Goal: Information Seeking & Learning: Check status

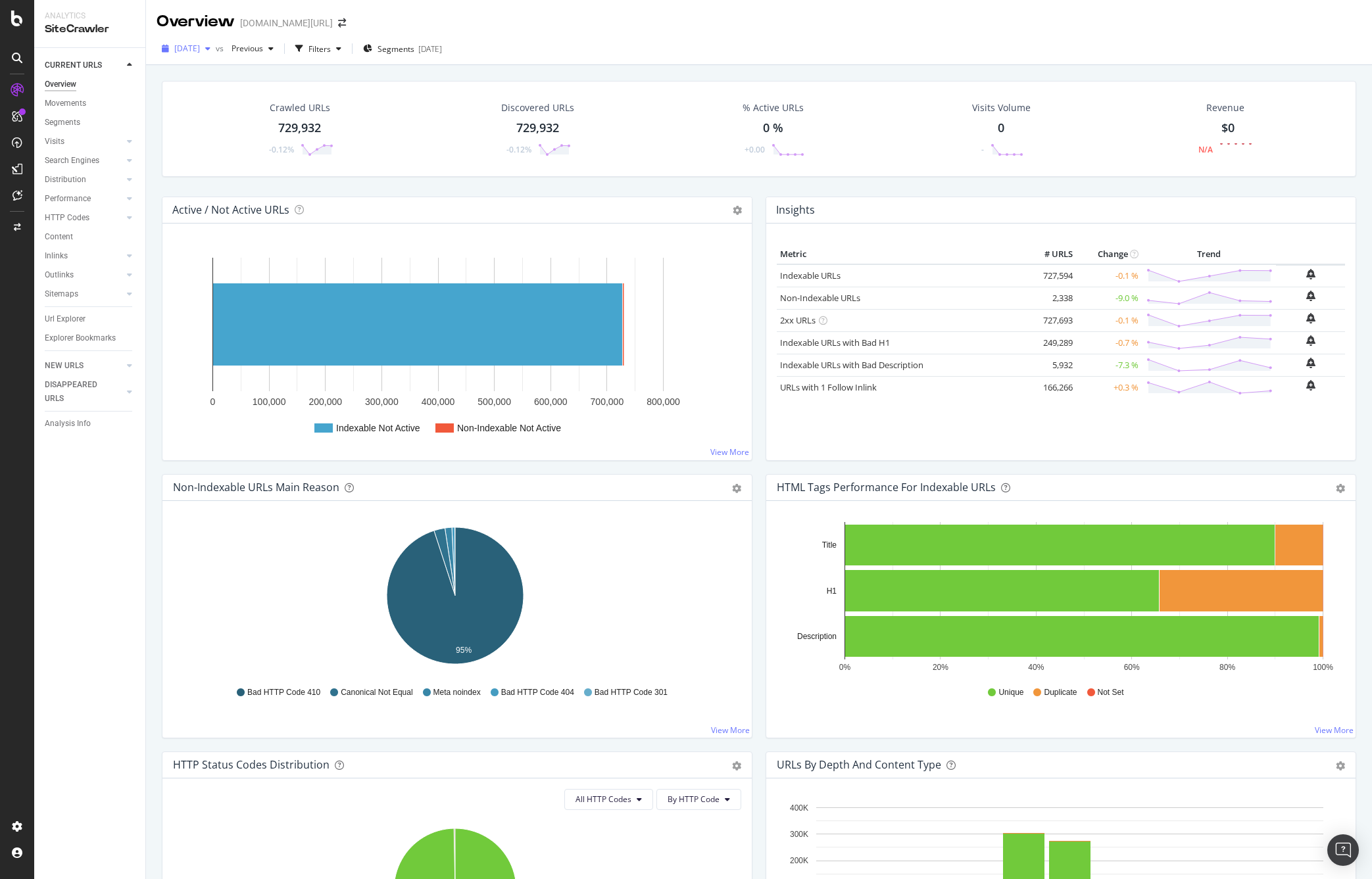
click at [207, 42] on div "[DATE]" at bounding box center [186, 49] width 59 height 19
click at [207, 117] on div "[DATE]" at bounding box center [211, 123] width 70 height 12
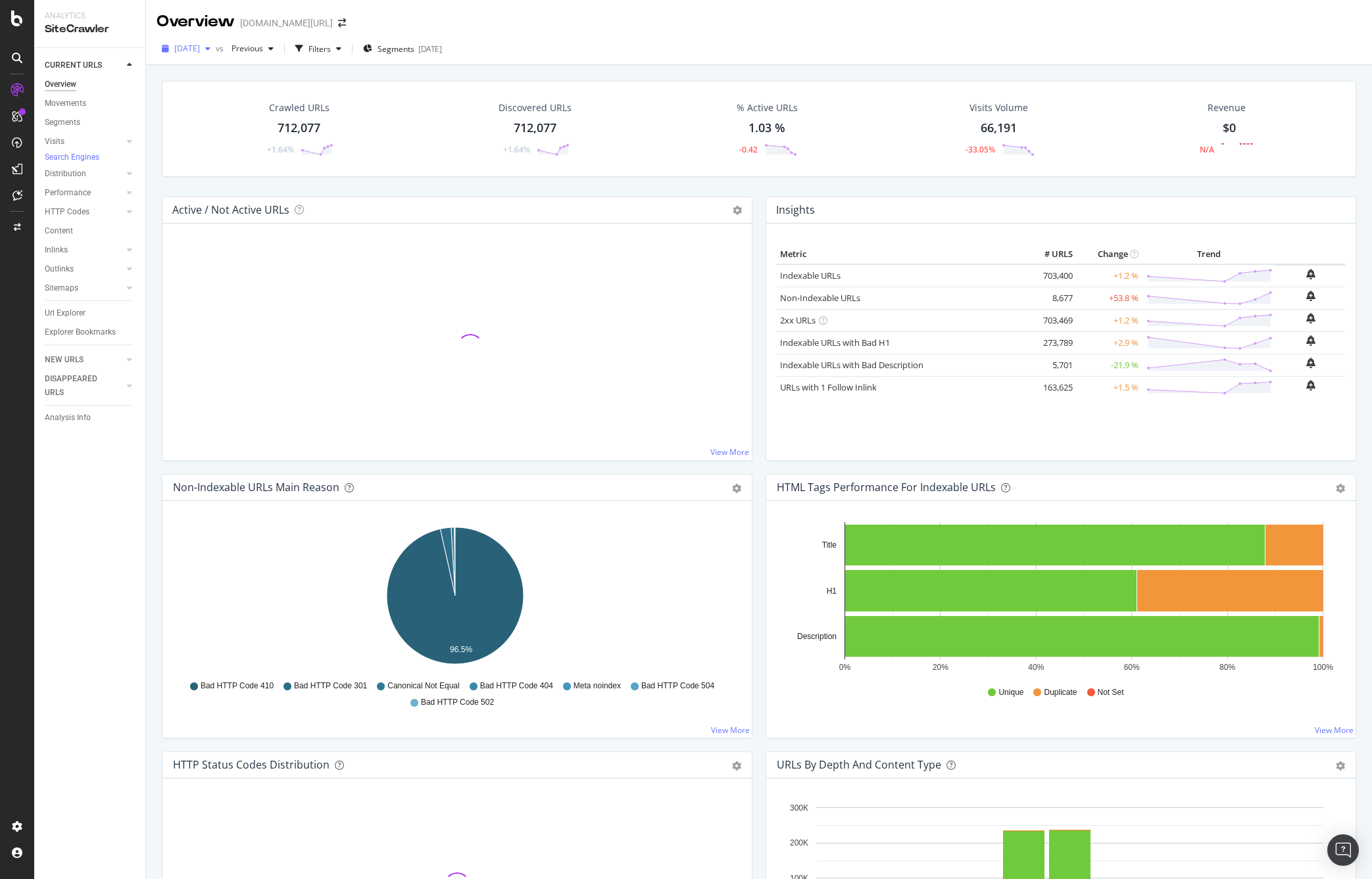
click at [196, 47] on span "[DATE]" at bounding box center [187, 48] width 25 height 11
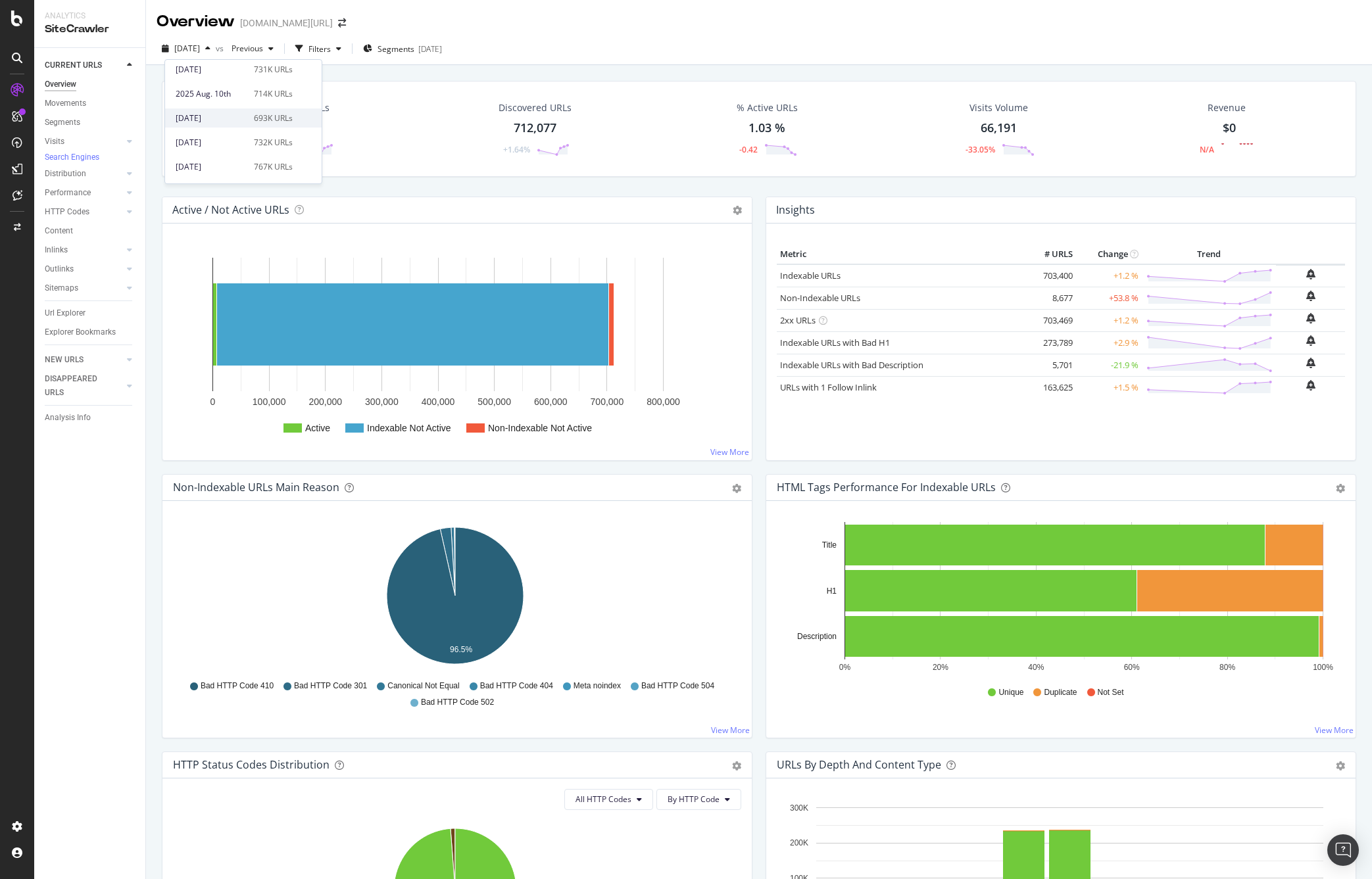
scroll to position [75, 0]
click at [219, 136] on div "[DATE]" at bounding box center [211, 142] width 70 height 12
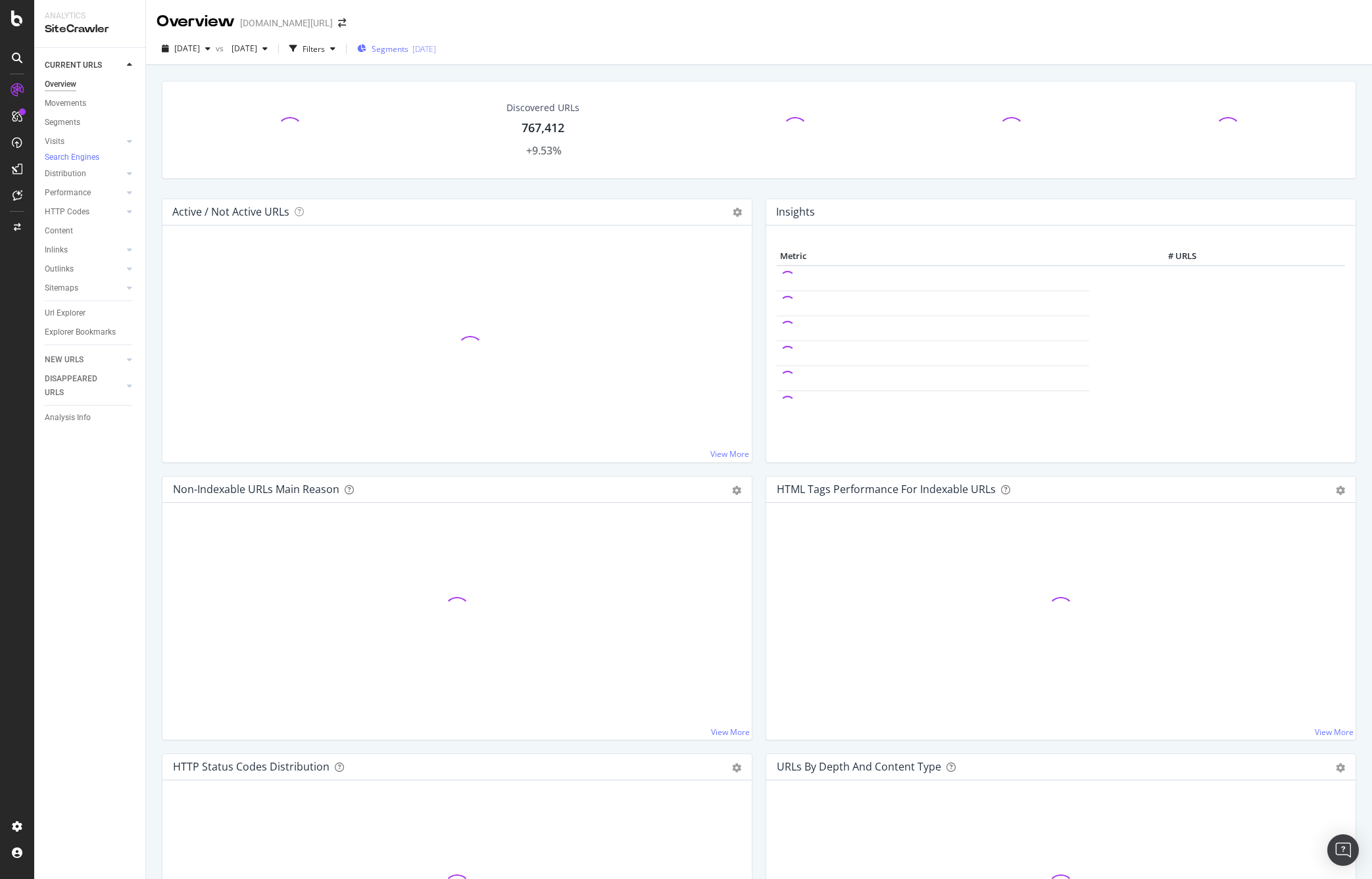
click at [409, 48] on span "Segments" at bounding box center [390, 49] width 37 height 11
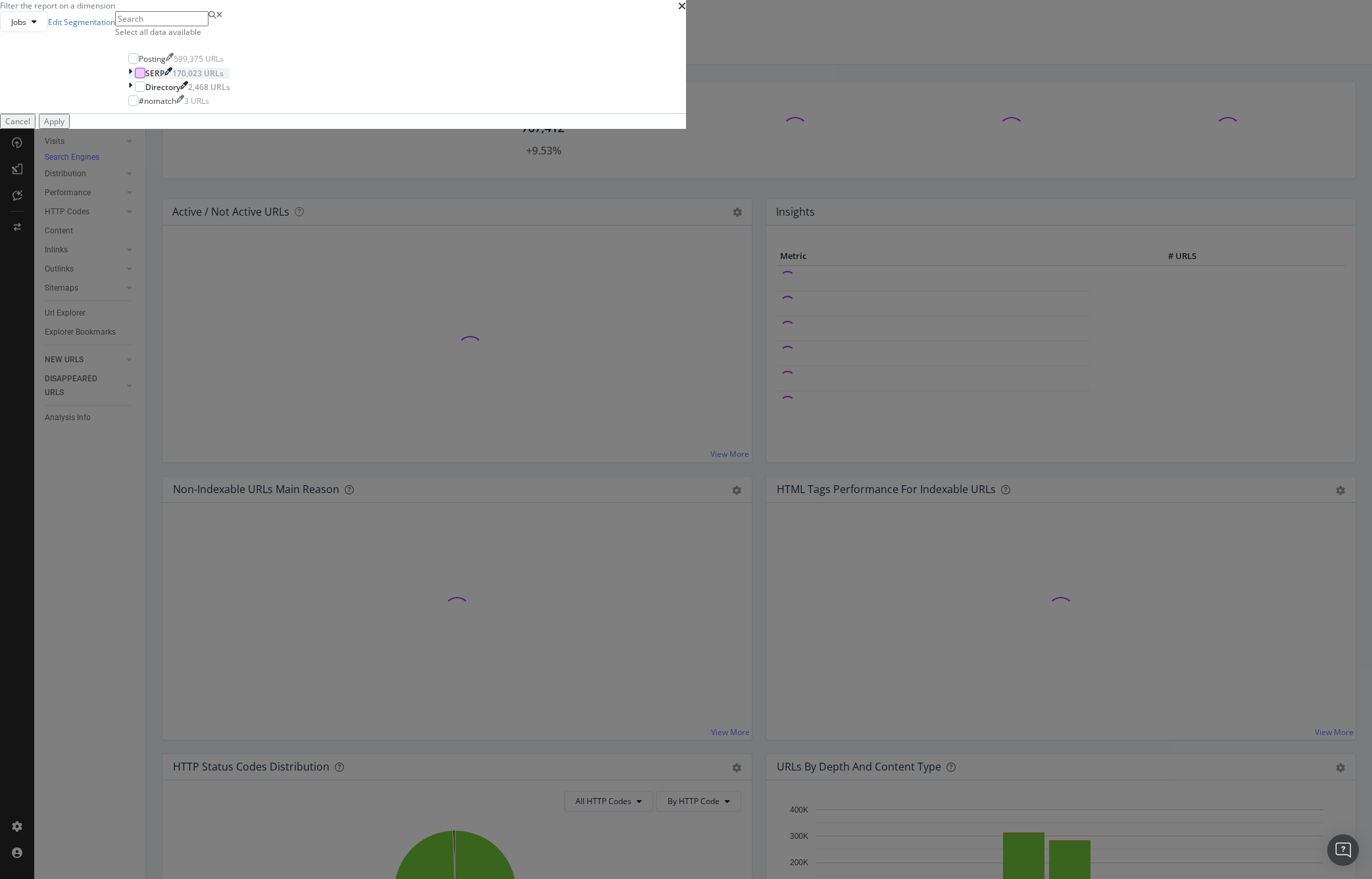
click at [146, 78] on div "modal" at bounding box center [140, 73] width 10 height 10
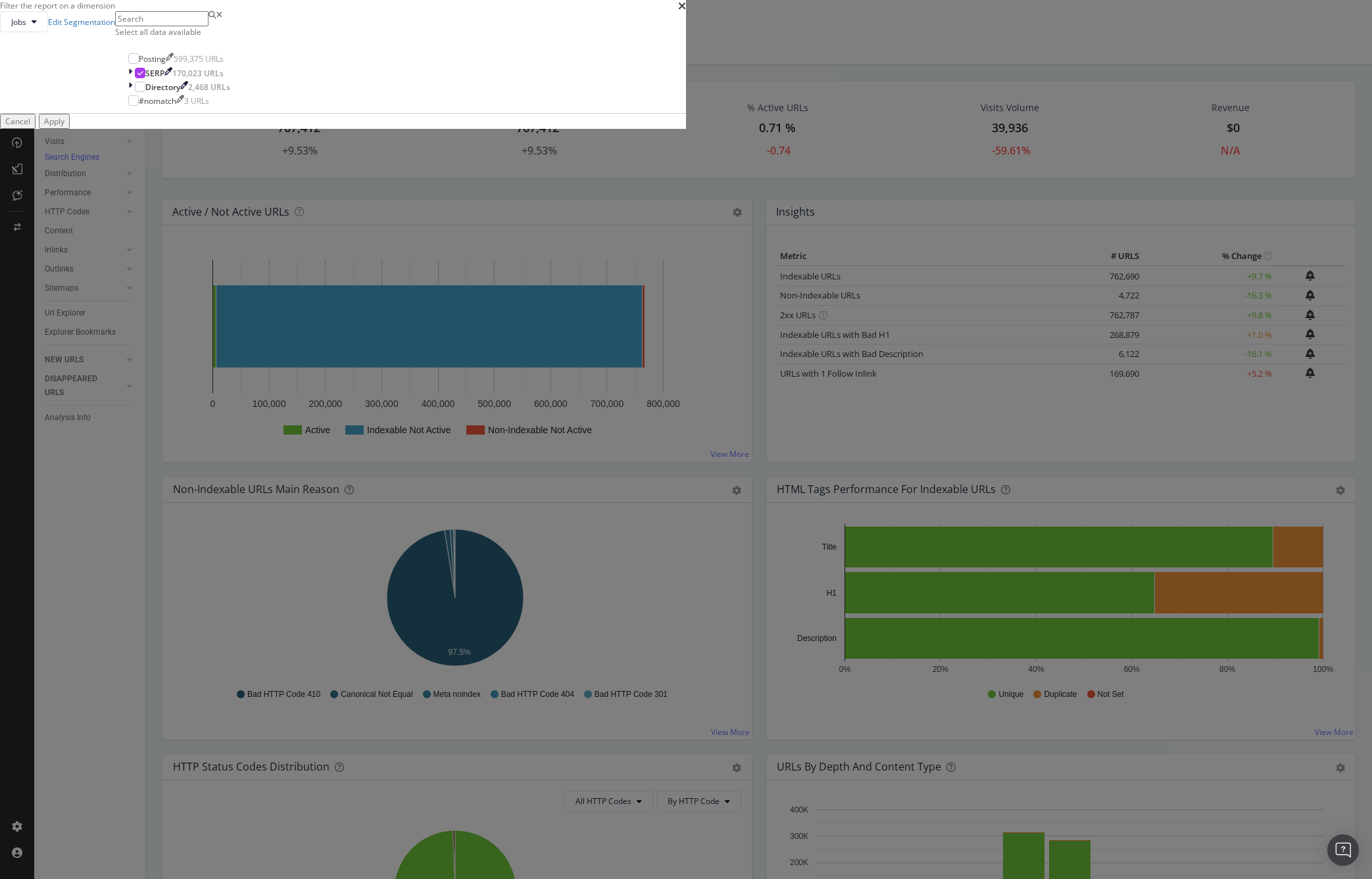
click at [64, 127] on div "Apply" at bounding box center [54, 121] width 20 height 11
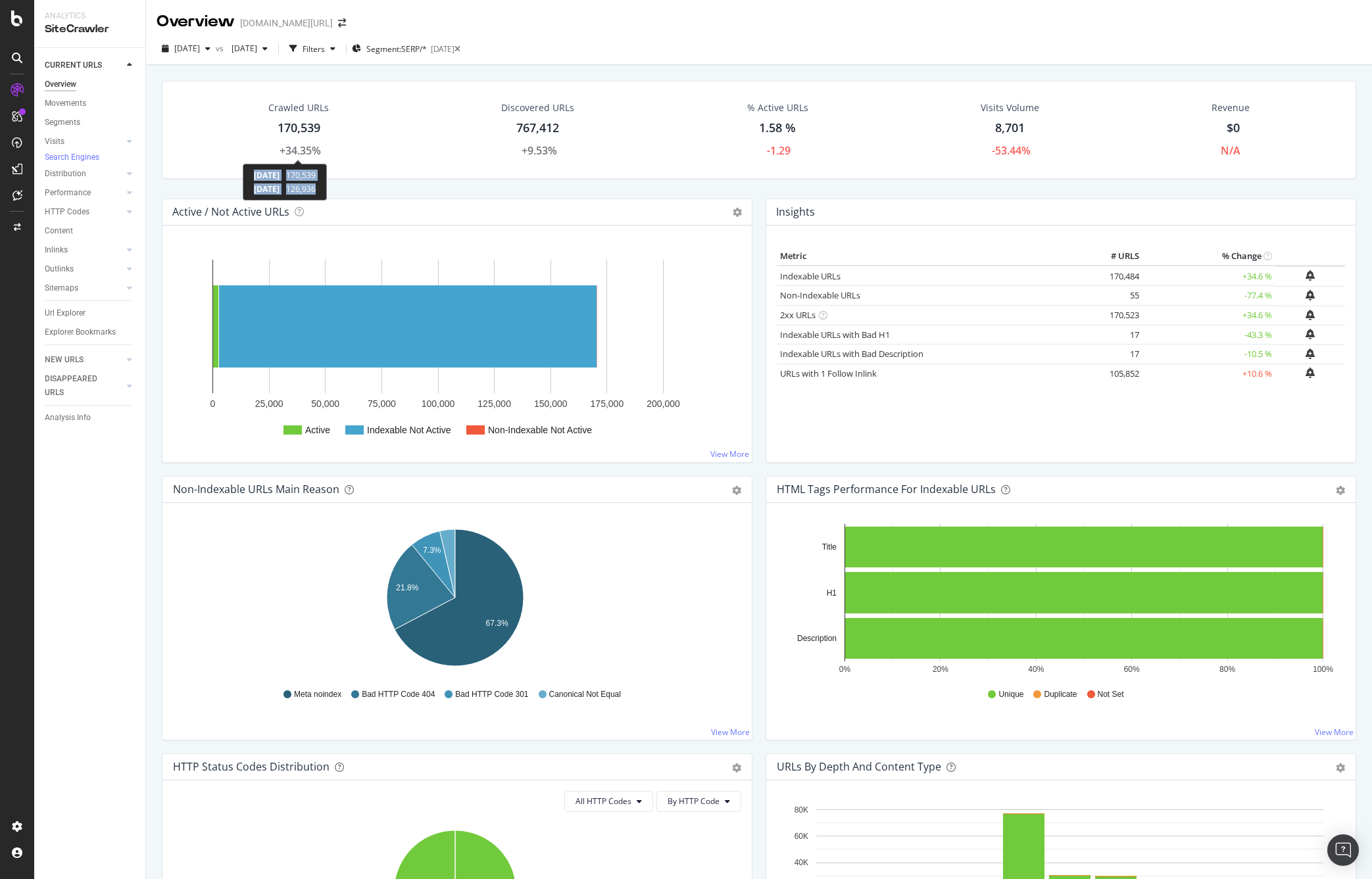
drag, startPoint x: 341, startPoint y: 189, endPoint x: 223, endPoint y: 279, distance: 148.4
click at [252, 179] on div "[DATE] 170,539 [DATE] 126,936" at bounding box center [285, 181] width 84 height 37
click at [301, 153] on div "+34.35%" at bounding box center [299, 151] width 41 height 15
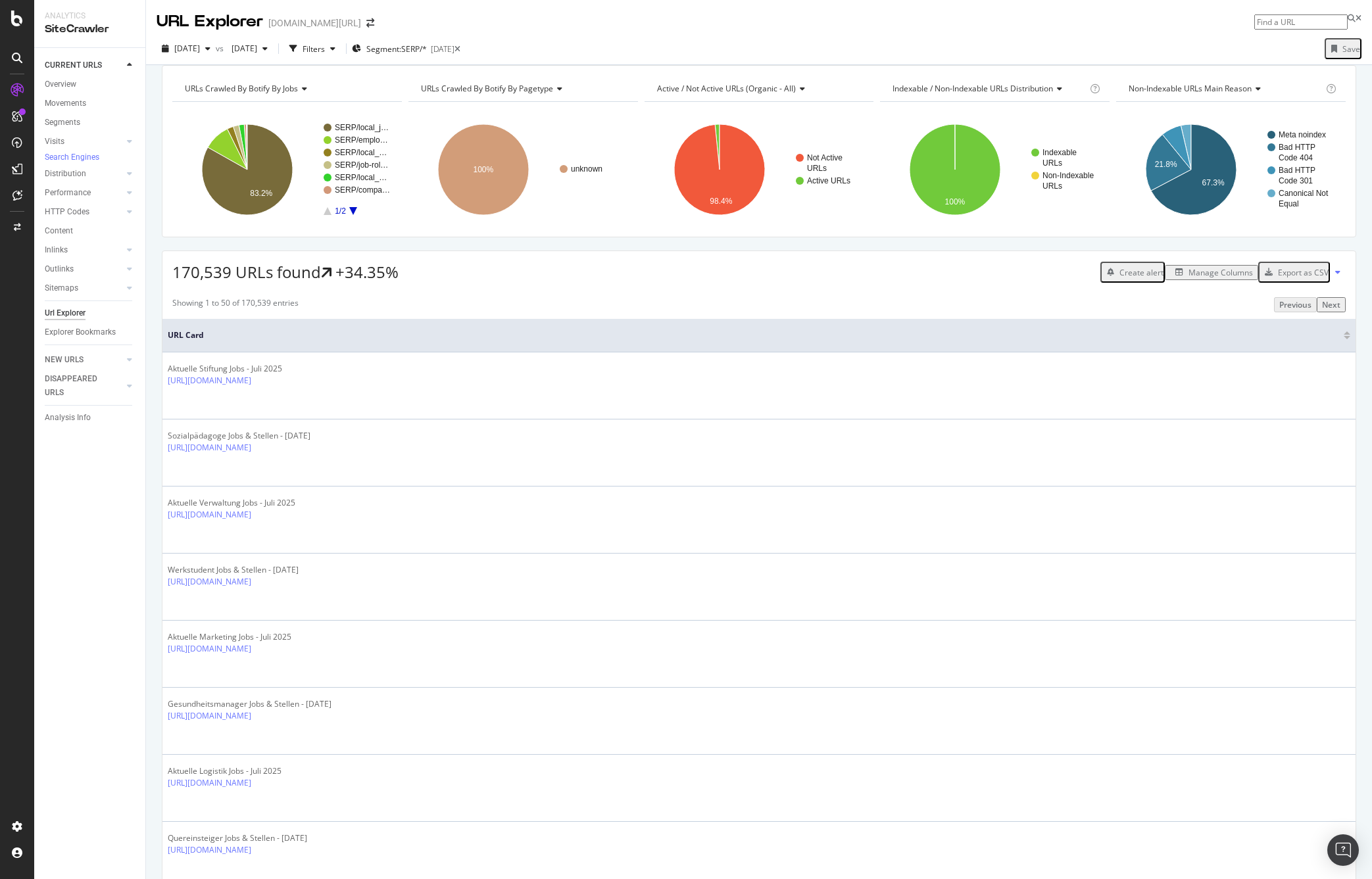
click at [1212, 279] on div "Manage Columns" at bounding box center [1220, 273] width 64 height 11
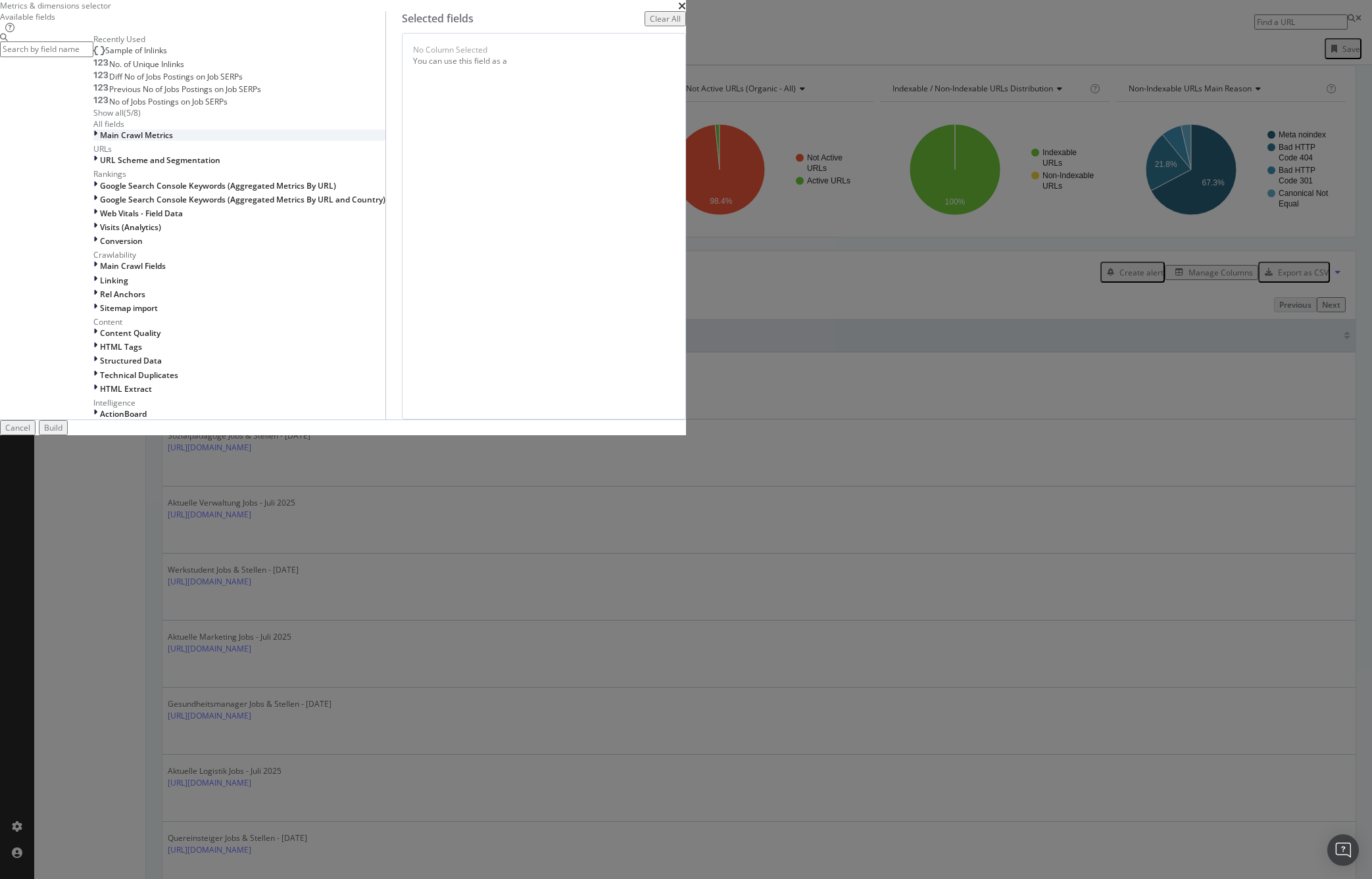
click at [97, 140] on icon "modal" at bounding box center [95, 134] width 4 height 11
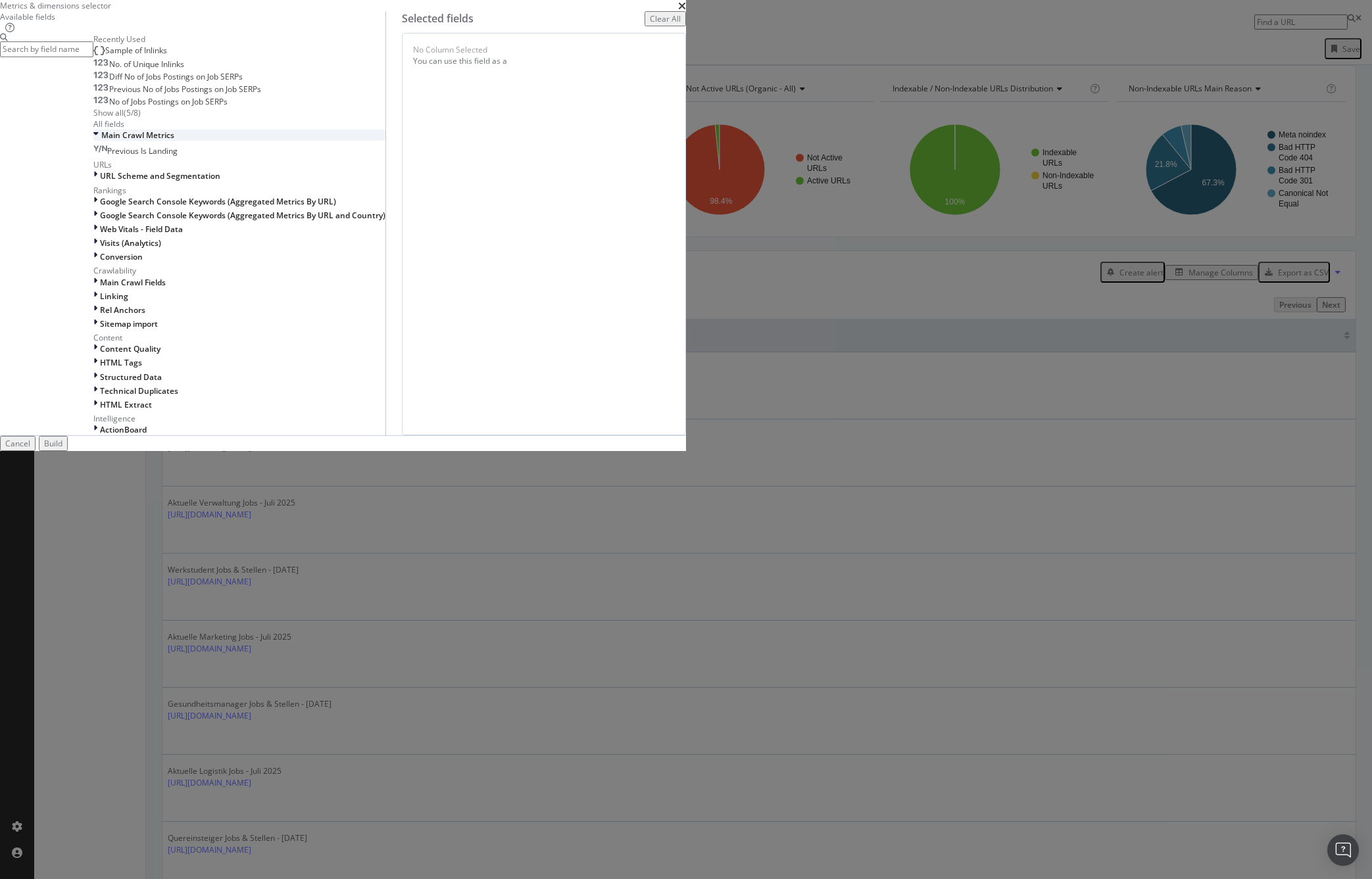
click at [99, 140] on icon "modal" at bounding box center [96, 134] width 5 height 11
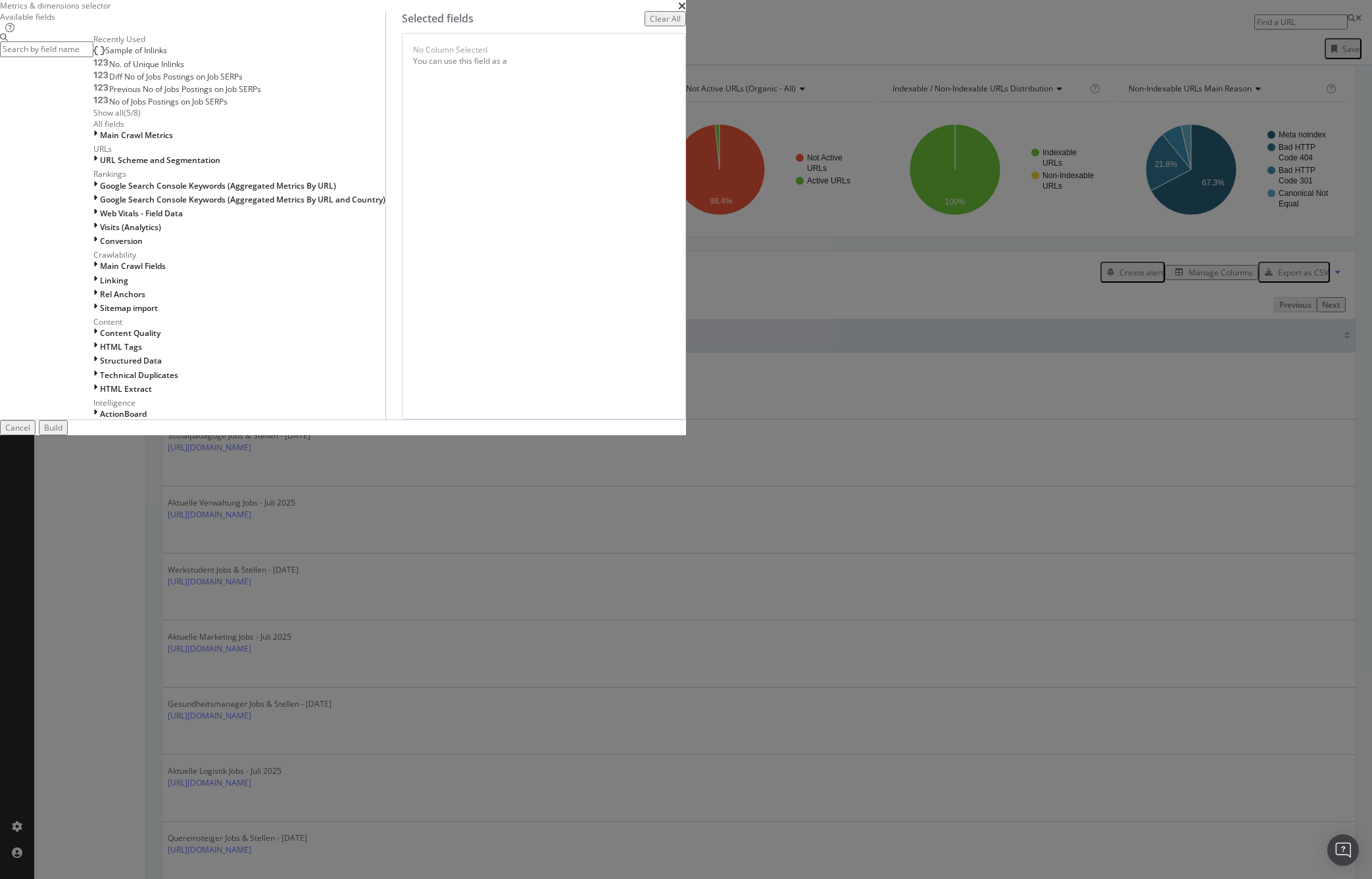
click at [93, 57] on input "modal" at bounding box center [46, 49] width 93 height 15
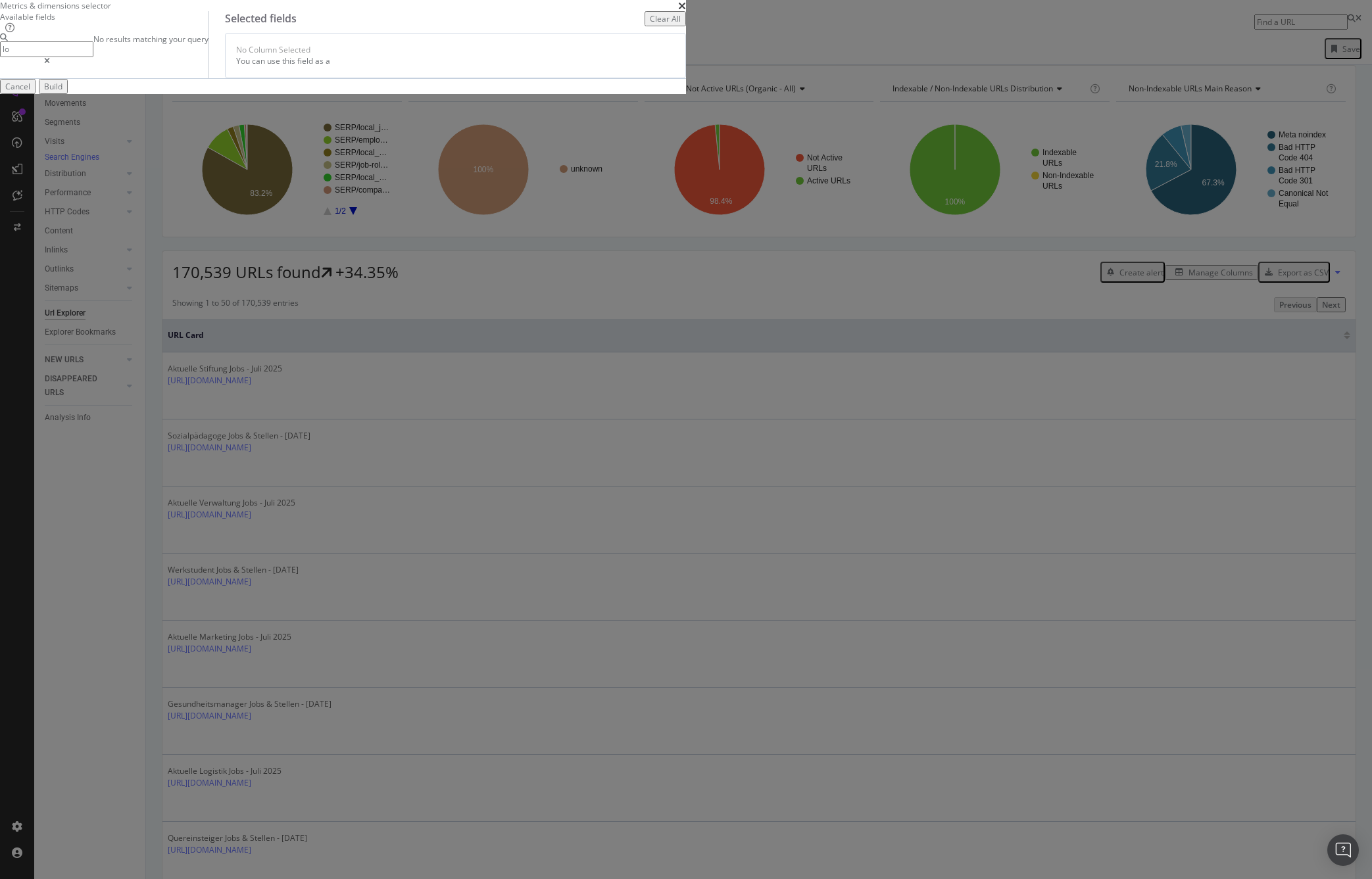
type input "l"
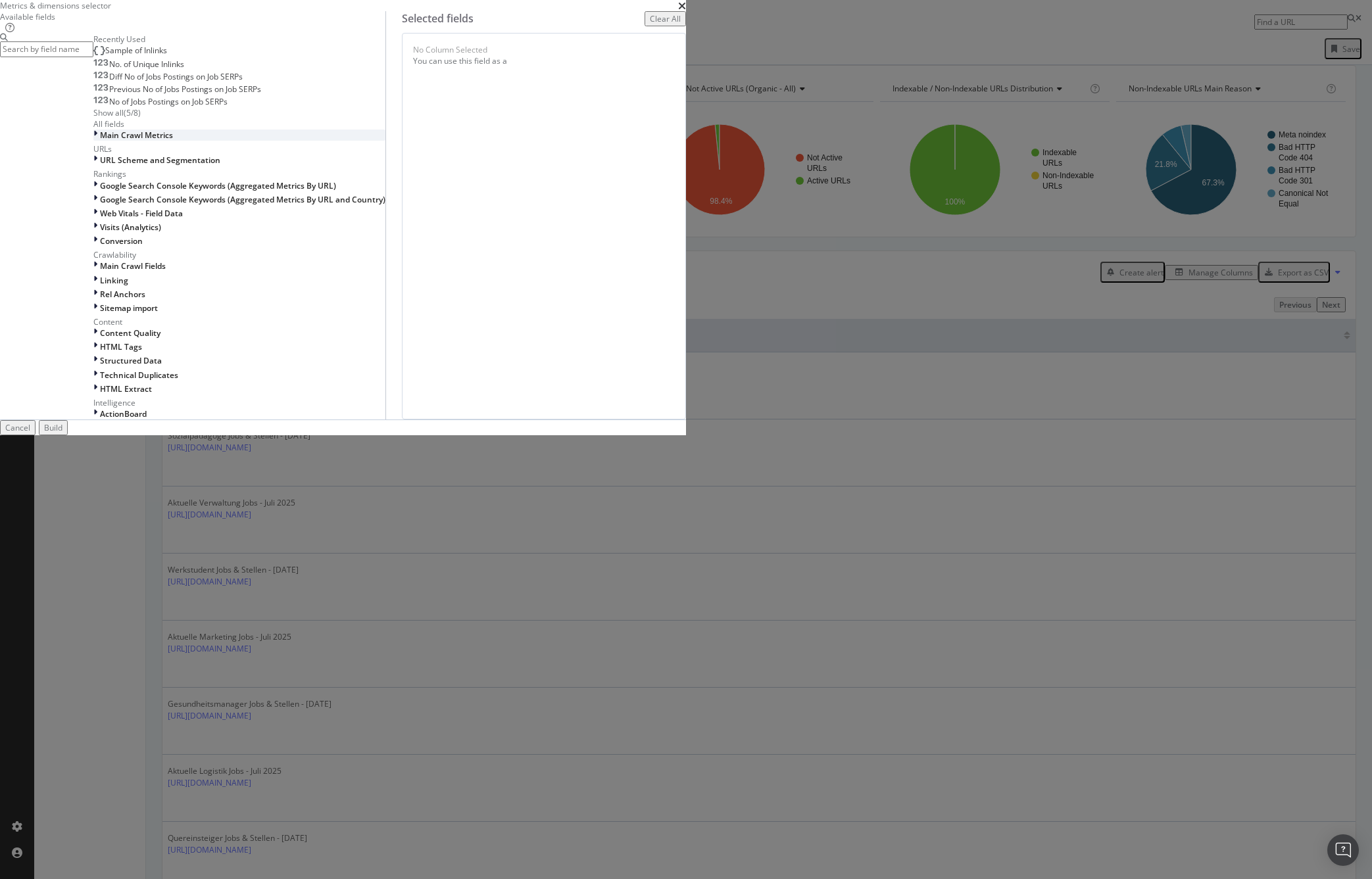
click at [97, 140] on icon "modal" at bounding box center [95, 134] width 4 height 11
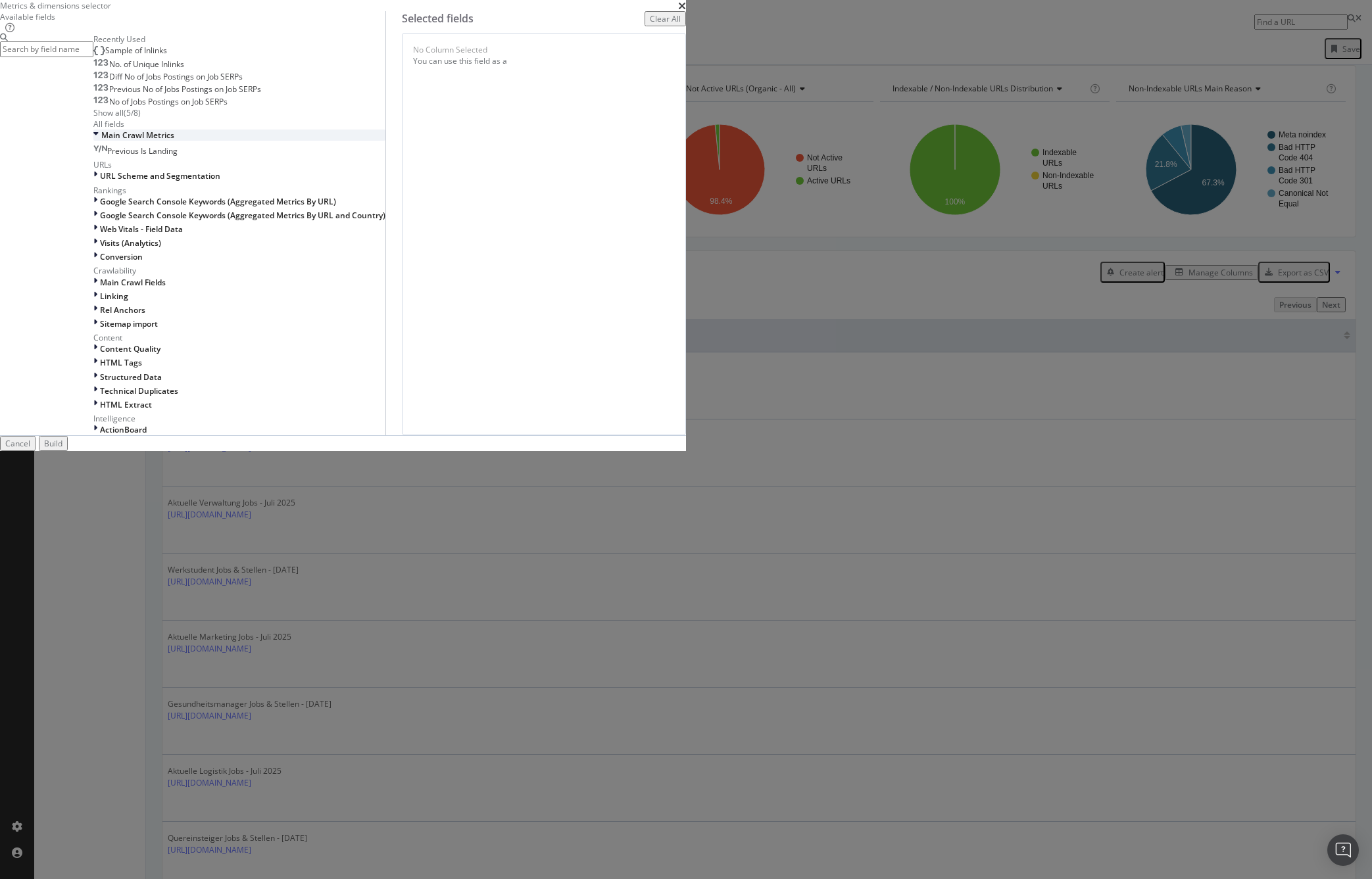
click at [99, 140] on icon "modal" at bounding box center [96, 134] width 5 height 11
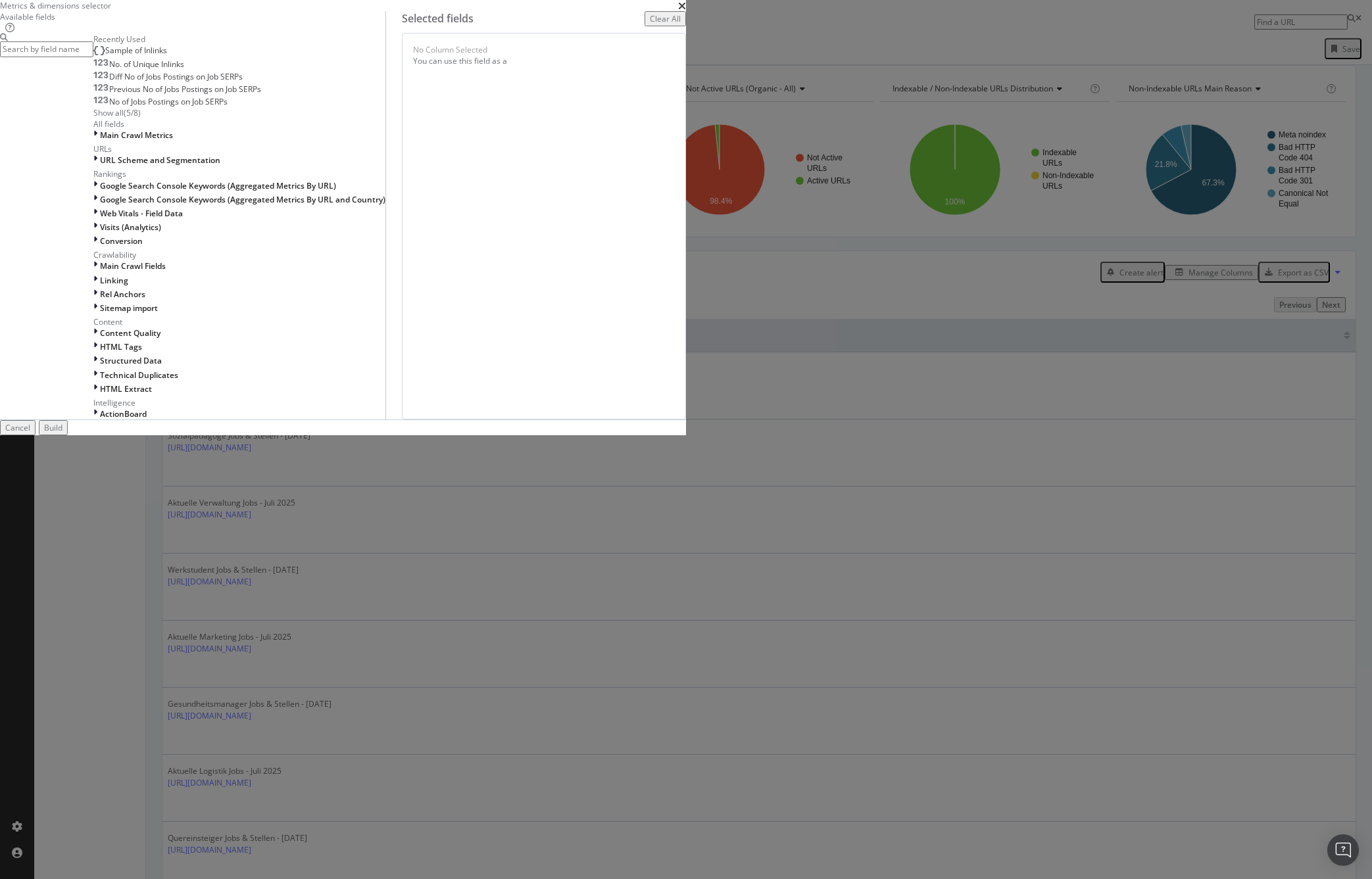
scroll to position [291, 0]
click at [31, 433] on div "Cancel" at bounding box center [17, 427] width 25 height 11
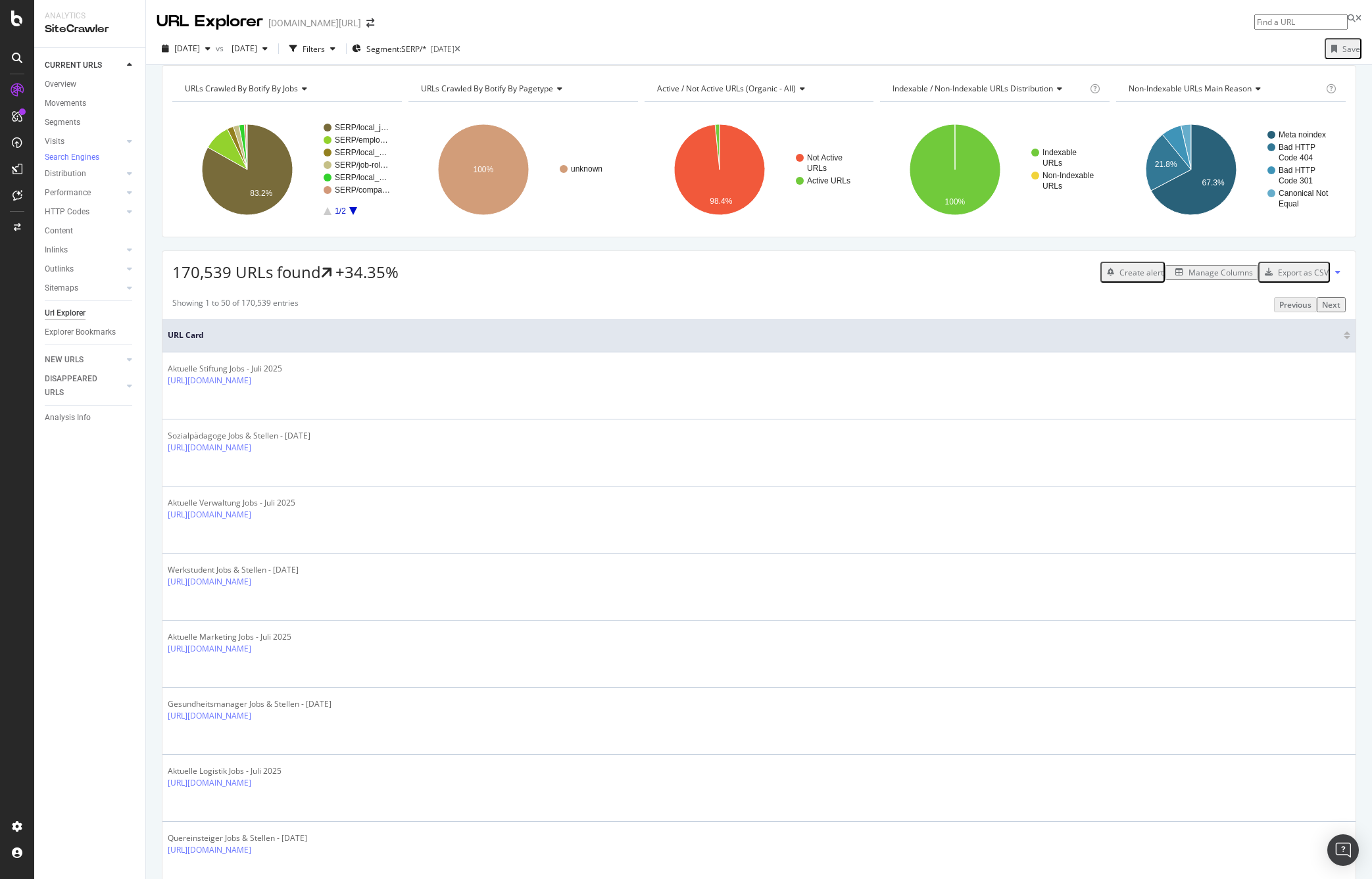
click at [19, 55] on icon at bounding box center [17, 58] width 10 height 10
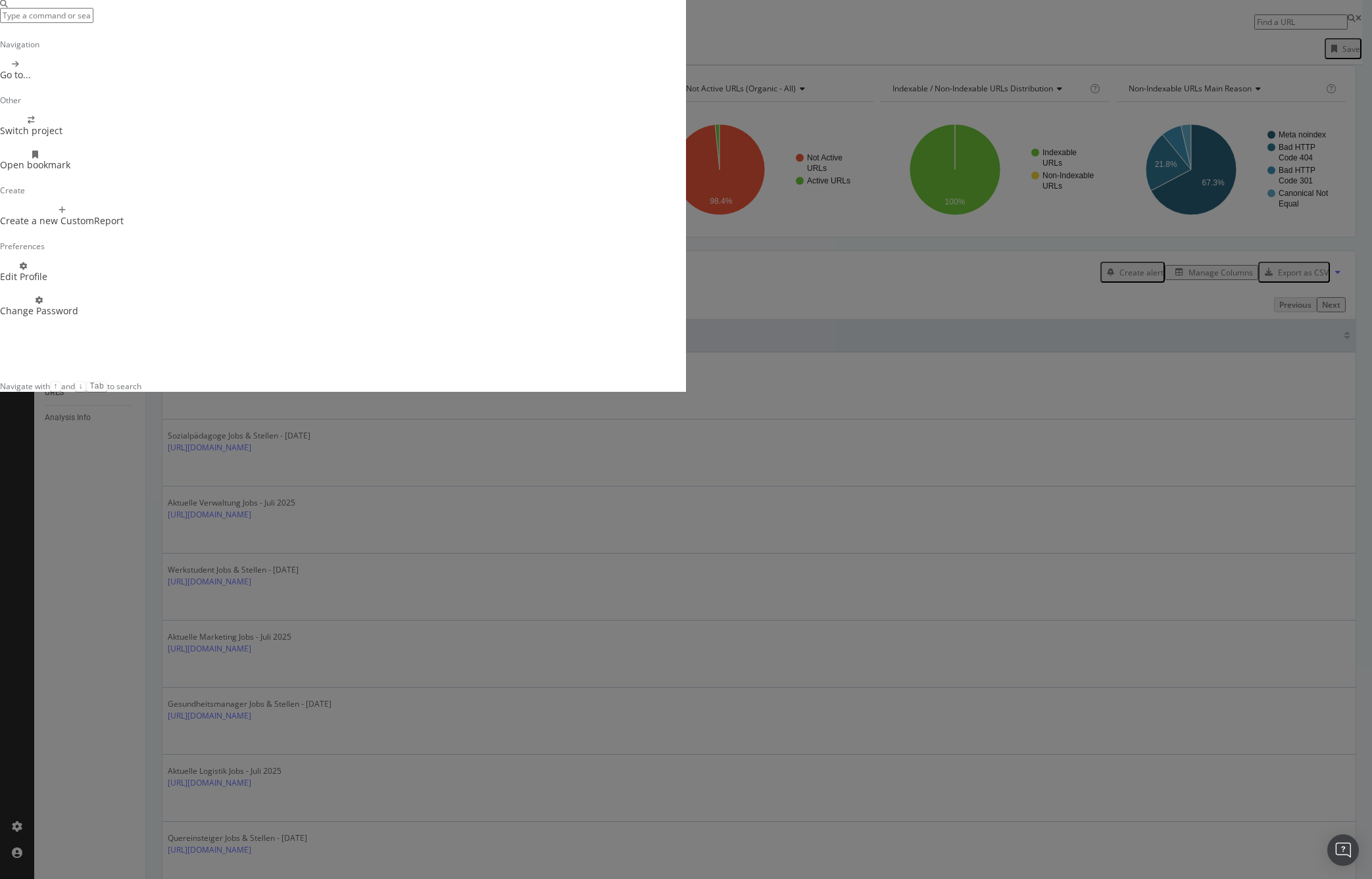
click at [19, 55] on div "Navigation Go to... Other Switch project Open bookmark Create Create a new Cust…" at bounding box center [686, 439] width 1372 height 879
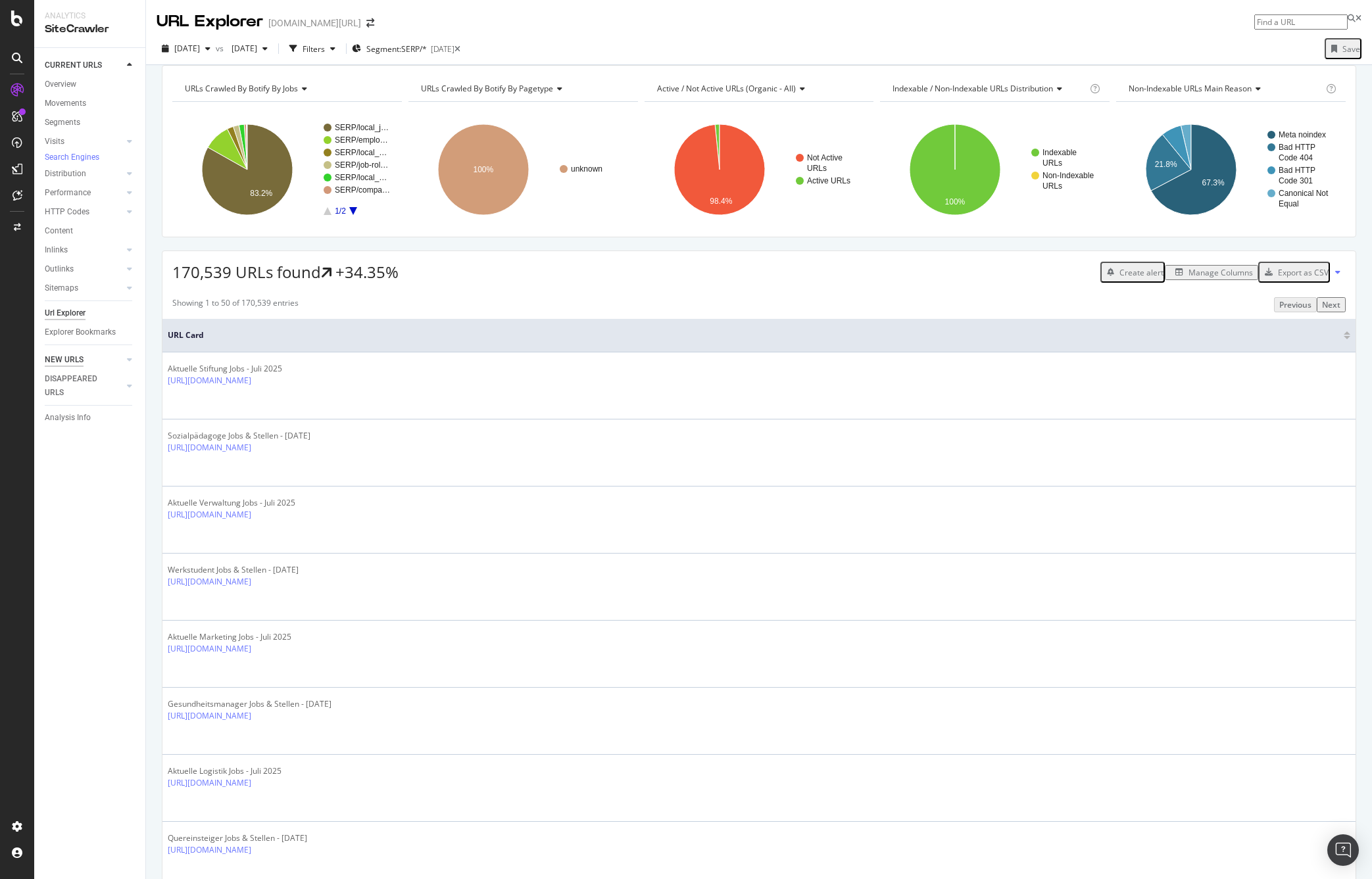
click at [69, 367] on div "NEW URLS" at bounding box center [64, 360] width 39 height 13
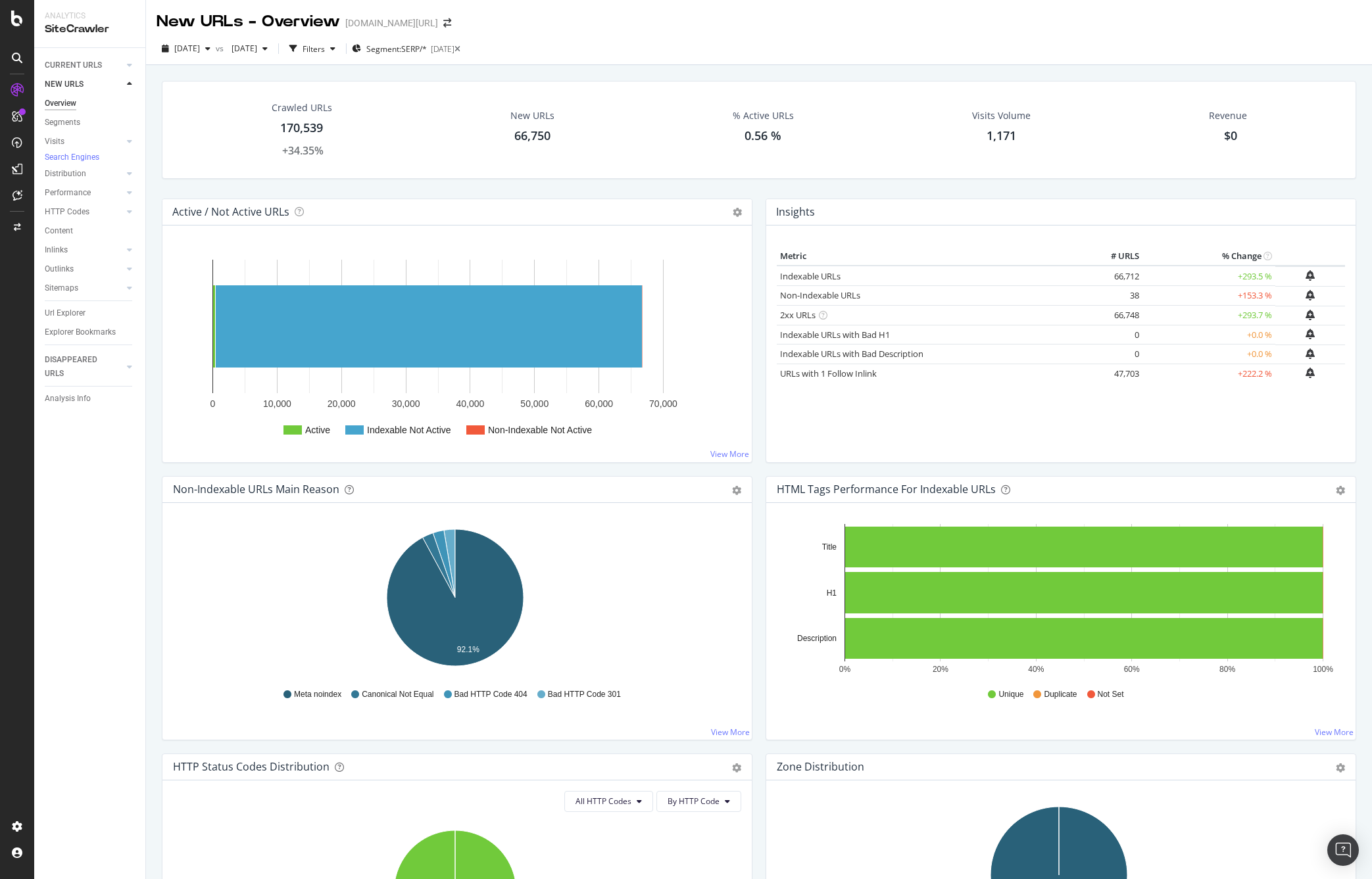
click at [16, 114] on icon at bounding box center [17, 117] width 10 height 10
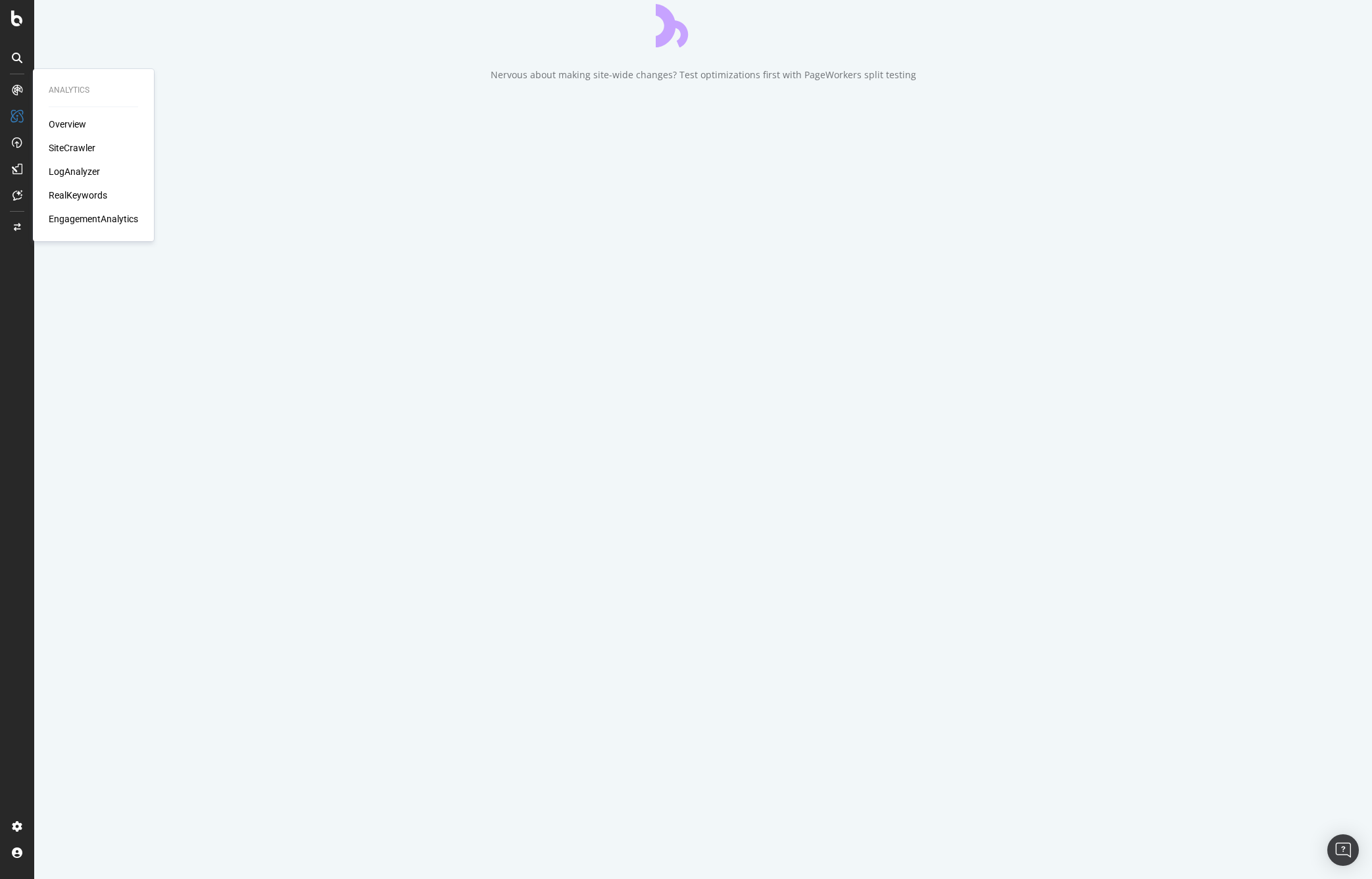
click at [18, 84] on div at bounding box center [17, 90] width 21 height 21
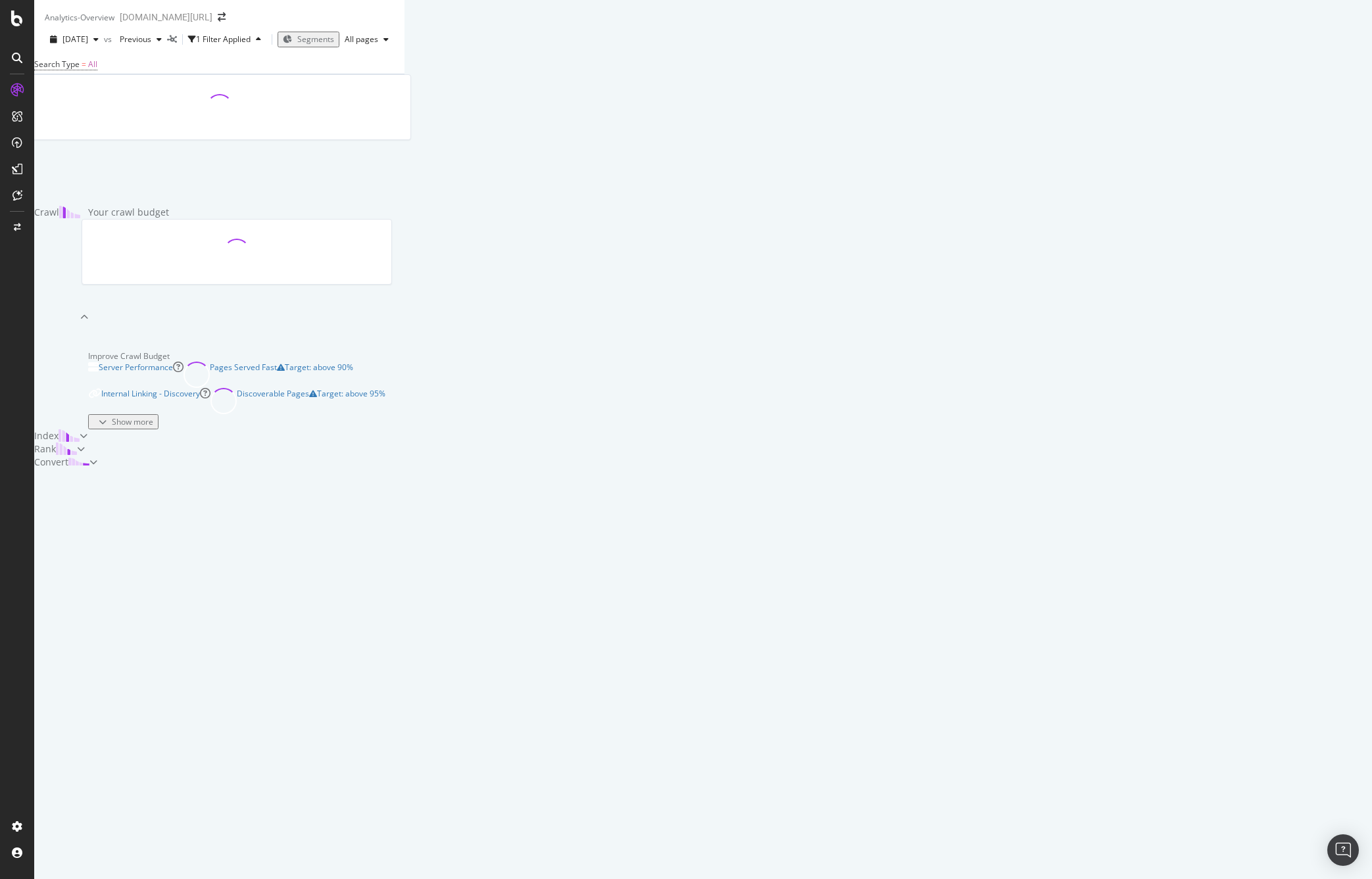
scroll to position [182, 0]
